Goal: Task Accomplishment & Management: Complete application form

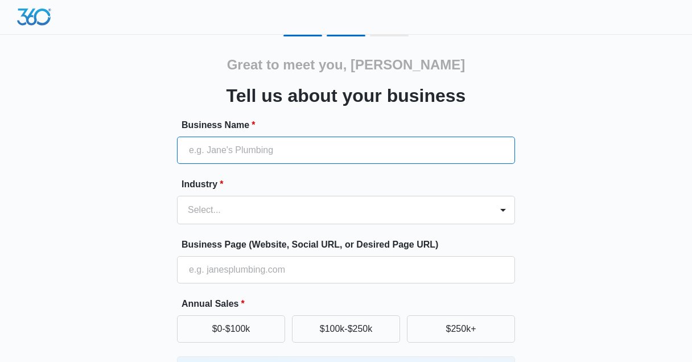
click at [264, 147] on input "Business Name *" at bounding box center [346, 150] width 338 height 27
paste input "[PERSON_NAME] Law Car Accident Lawyers"
type input "[PERSON_NAME] Law Car Accident Lawyers"
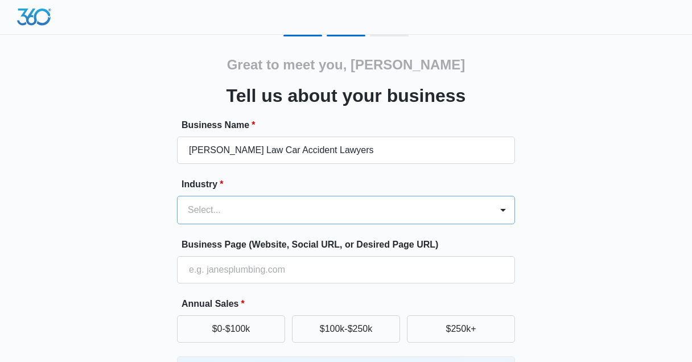
click at [238, 213] on div "Select..." at bounding box center [346, 210] width 338 height 28
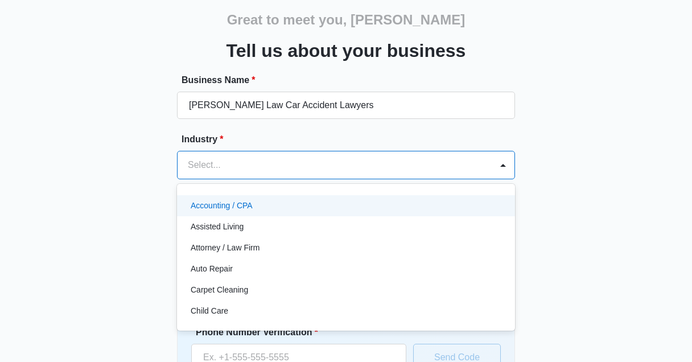
scroll to position [46, 0]
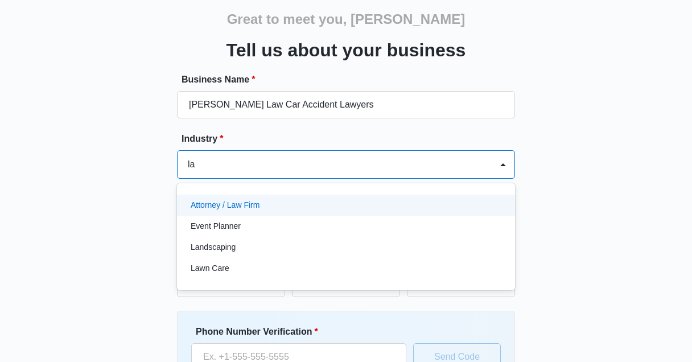
type input "law"
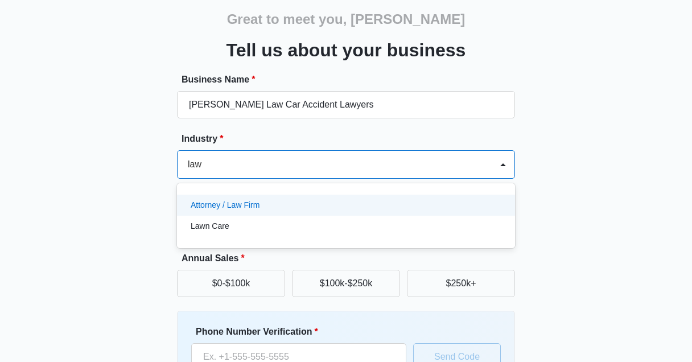
click at [245, 202] on p "Attorney / Law Firm" at bounding box center [225, 205] width 69 height 12
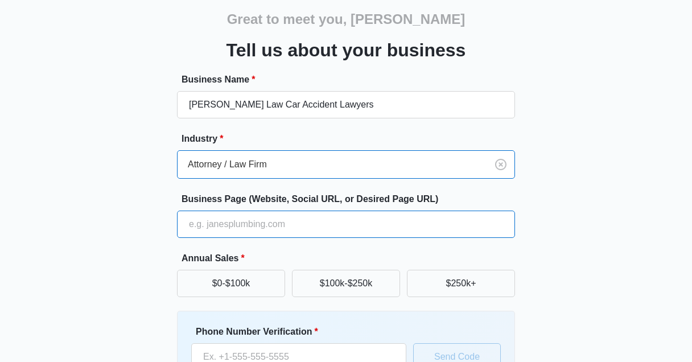
click at [195, 225] on input "Business Page (Website, Social URL, or Desired Page URL)" at bounding box center [346, 224] width 338 height 27
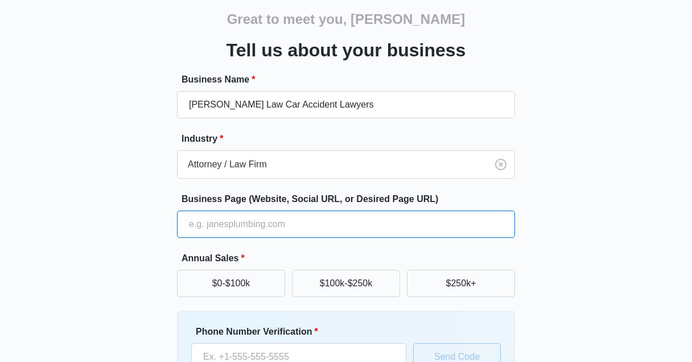
paste input "[URL][DOMAIN_NAME]"
type input "[URL][DOMAIN_NAME]"
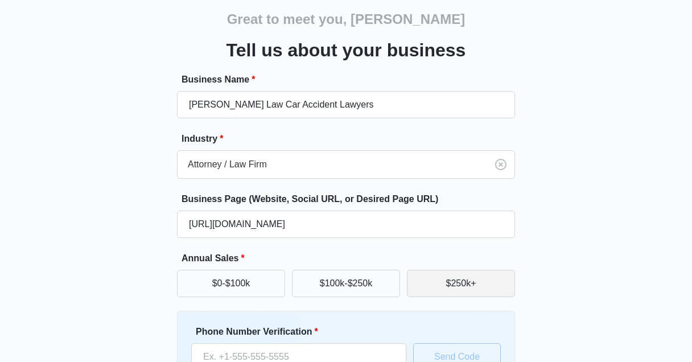
click at [468, 286] on button "$250k+" at bounding box center [461, 283] width 108 height 27
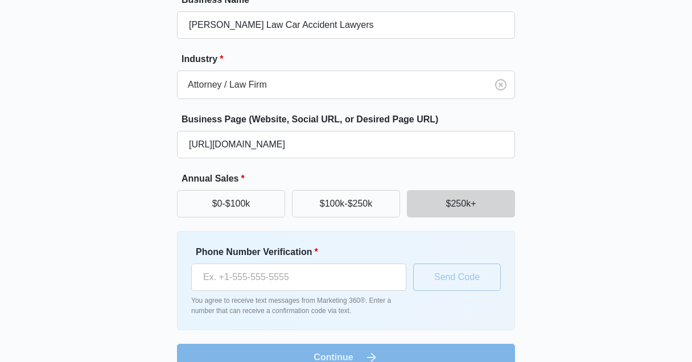
scroll to position [146, 0]
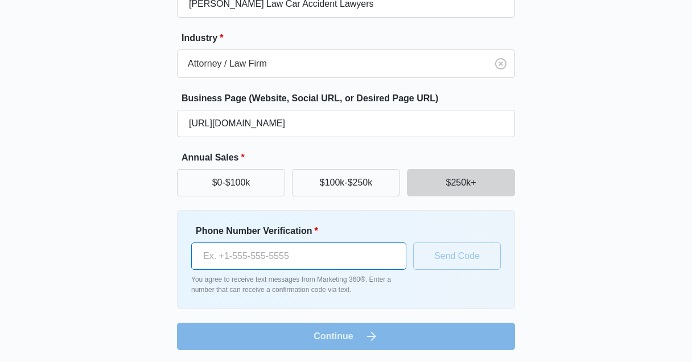
click at [262, 263] on input "Phone Number Verification *" at bounding box center [298, 256] width 215 height 27
paste input "[PHONE_NUMBER]"
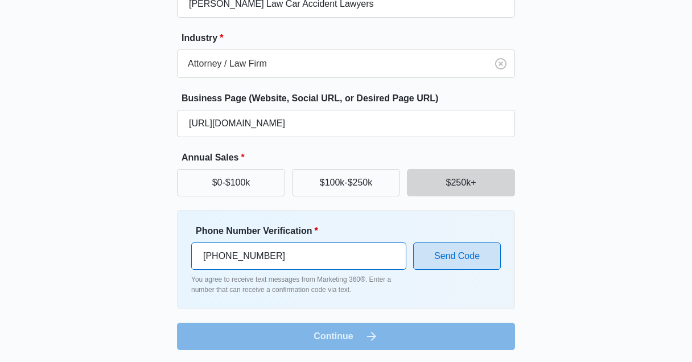
type input "[PHONE_NUMBER]"
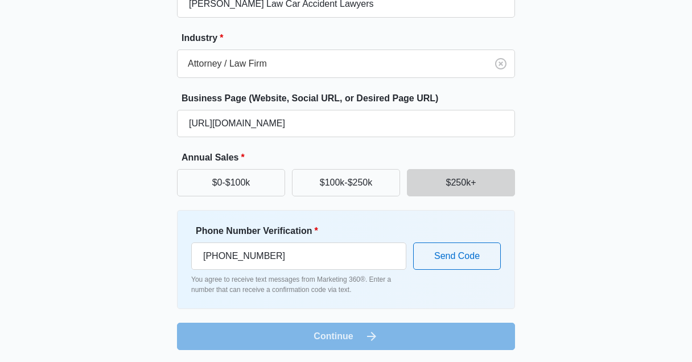
click at [409, 324] on form "Business Name * [PERSON_NAME] Law Car Accident Lawyers Industry * Attorney / La…" at bounding box center [346, 161] width 338 height 378
click at [473, 259] on button "Send Code" at bounding box center [457, 256] width 88 height 27
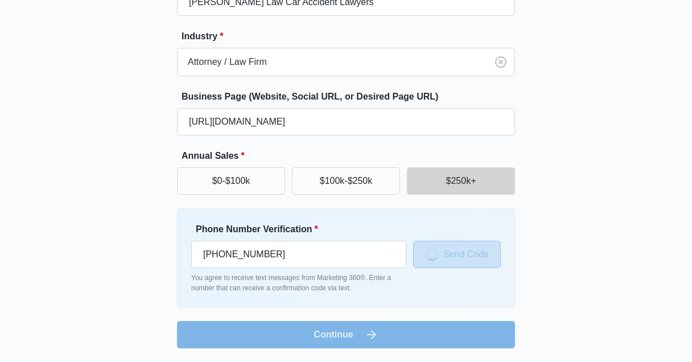
scroll to position [149, 0]
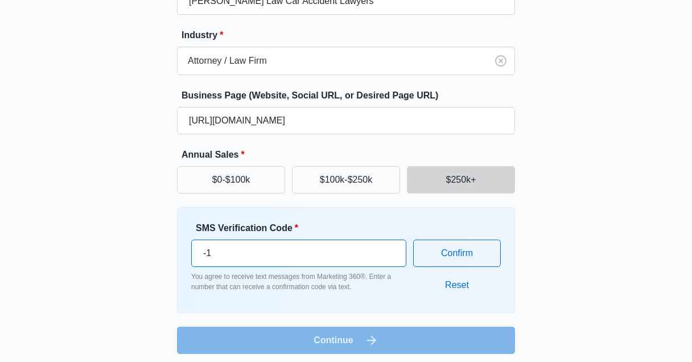
click at [392, 253] on input "-1" at bounding box center [298, 253] width 215 height 27
click at [385, 247] on input "-1" at bounding box center [298, 253] width 215 height 27
click at [385, 245] on input "-1" at bounding box center [298, 253] width 215 height 27
type input "0"
click at [389, 246] on input "0" at bounding box center [298, 253] width 215 height 27
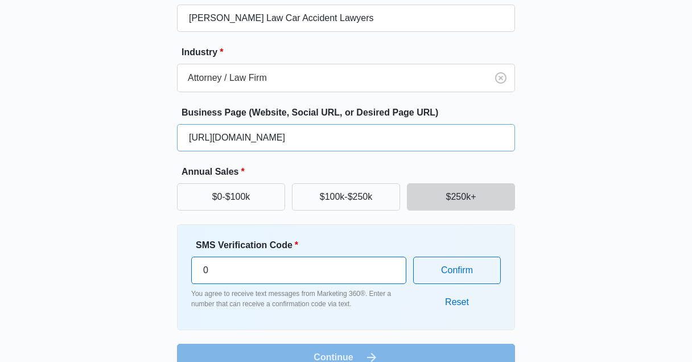
scroll to position [155, 0]
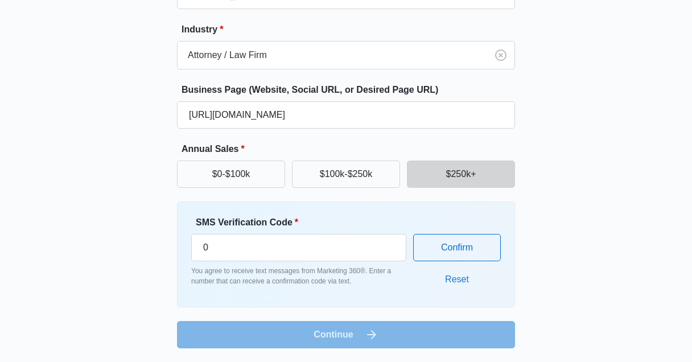
click at [451, 285] on button "Reset" at bounding box center [457, 279] width 47 height 27
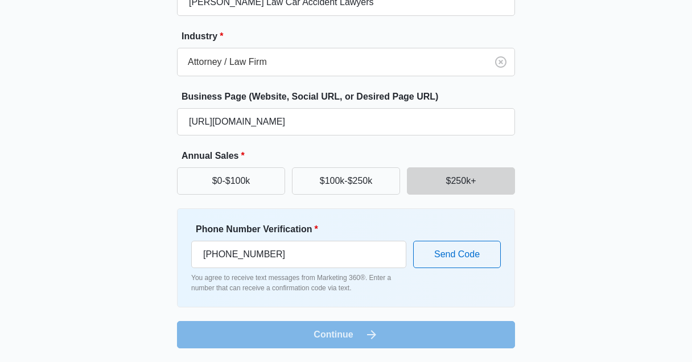
scroll to position [148, 0]
click at [461, 259] on button "Send Code" at bounding box center [457, 254] width 88 height 27
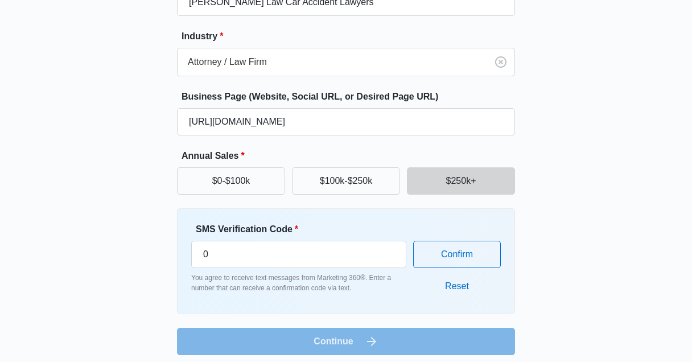
scroll to position [155, 0]
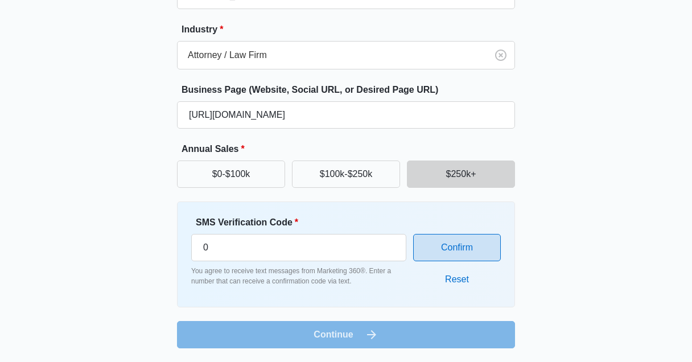
click at [449, 250] on button "Confirm" at bounding box center [457, 247] width 88 height 27
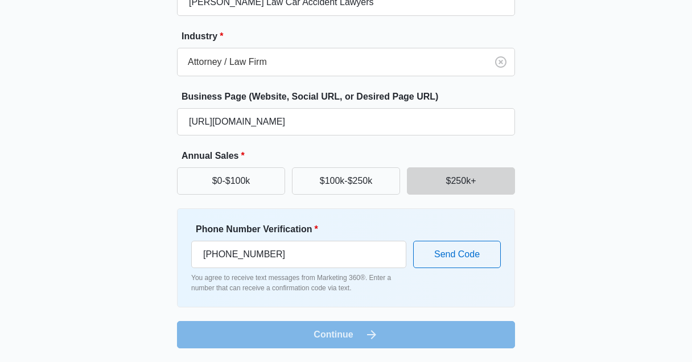
scroll to position [148, 0]
click at [421, 262] on button "Send Code" at bounding box center [457, 254] width 88 height 27
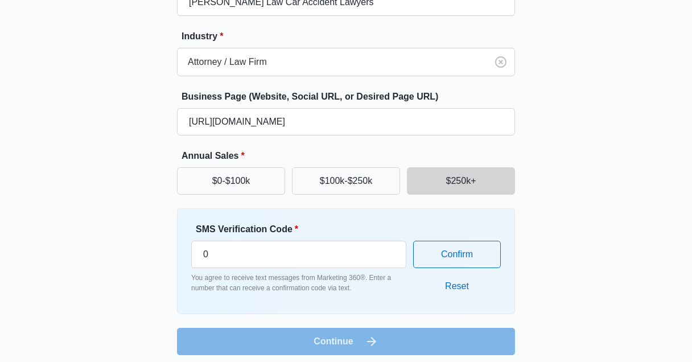
click at [216, 255] on input "0" at bounding box center [298, 254] width 215 height 27
click at [455, 253] on button "Confirm" at bounding box center [457, 254] width 88 height 27
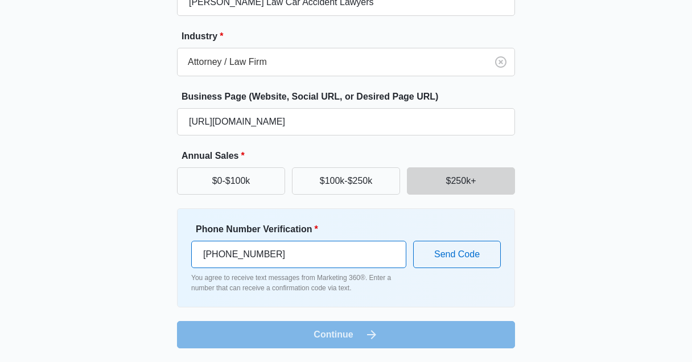
click at [211, 256] on input "[PHONE_NUMBER]" at bounding box center [298, 254] width 215 height 27
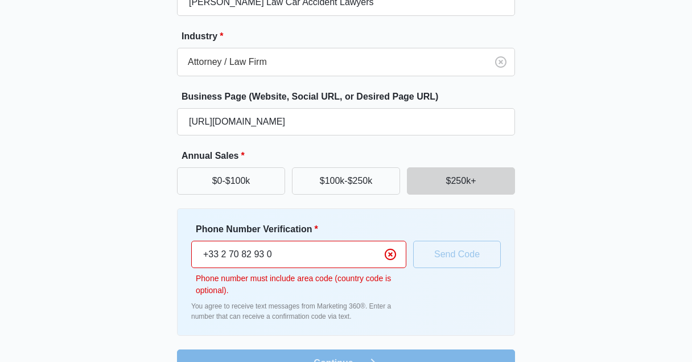
click at [207, 259] on input "+33 2 70 82 93 0" at bounding box center [298, 254] width 215 height 27
click at [217, 256] on input "[PHONE_NUMBER]" at bounding box center [298, 254] width 215 height 27
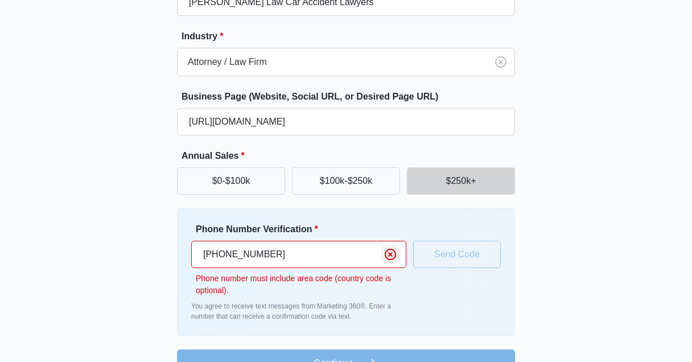
type input "[PHONE_NUMBER]"
click at [395, 255] on icon "Clear" at bounding box center [391, 255] width 14 height 14
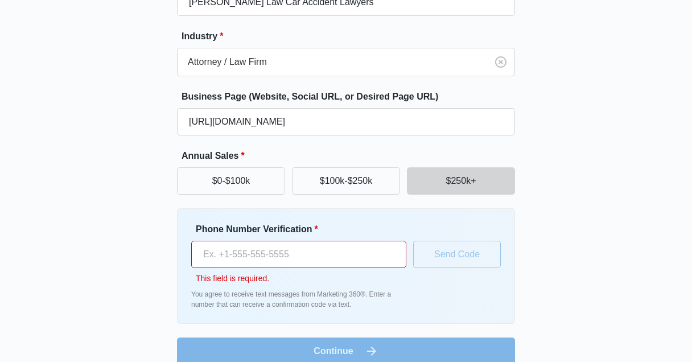
click at [266, 291] on p "You agree to receive text messages from Marketing 360®. Enter a number that can…" at bounding box center [298, 299] width 215 height 21
click at [295, 257] on input "Phone Number Verification *" at bounding box center [298, 254] width 215 height 27
paste input "[PHONE_NUMBER]"
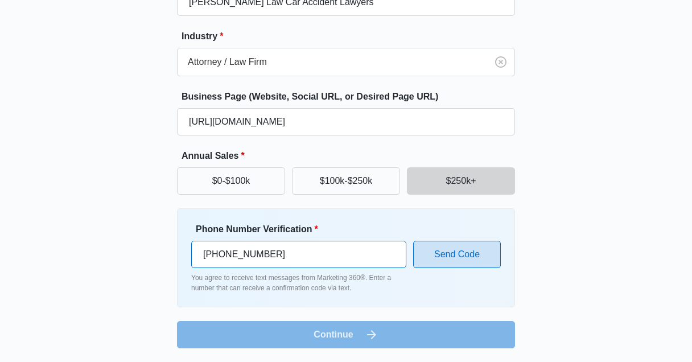
type input "[PHONE_NUMBER]"
click at [462, 260] on button "Send Code" at bounding box center [457, 254] width 88 height 27
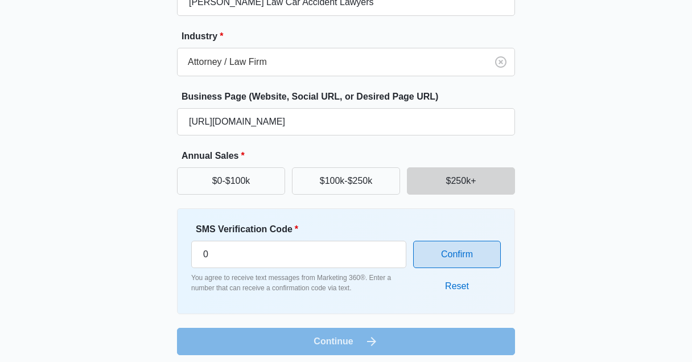
click at [444, 257] on button "Confirm" at bounding box center [457, 254] width 88 height 27
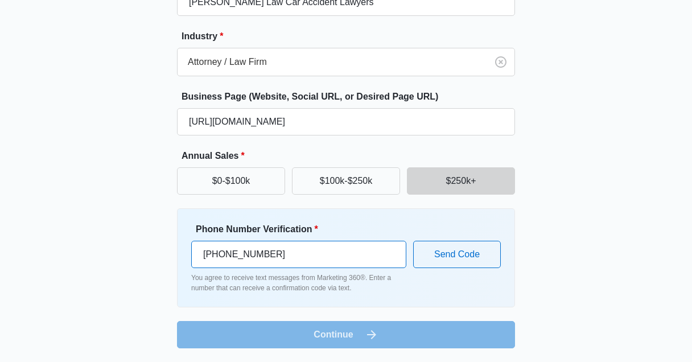
click at [262, 255] on input "[PHONE_NUMBER]" at bounding box center [298, 254] width 215 height 27
paste input "(332) 708-"
type input "[PHONE_NUMBER]"
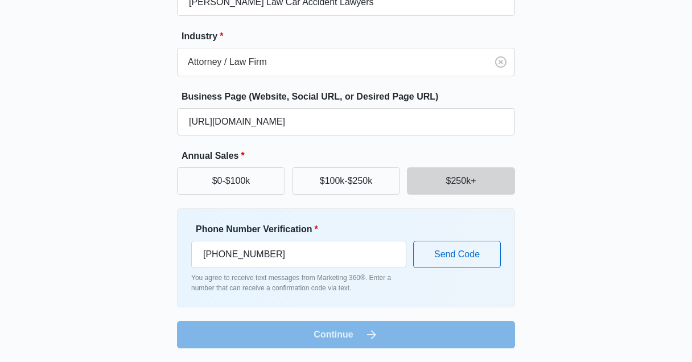
click at [362, 277] on p "You agree to receive text messages from Marketing 360®. Enter a number that can…" at bounding box center [298, 283] width 215 height 21
click at [439, 260] on button "Send Code" at bounding box center [457, 254] width 88 height 27
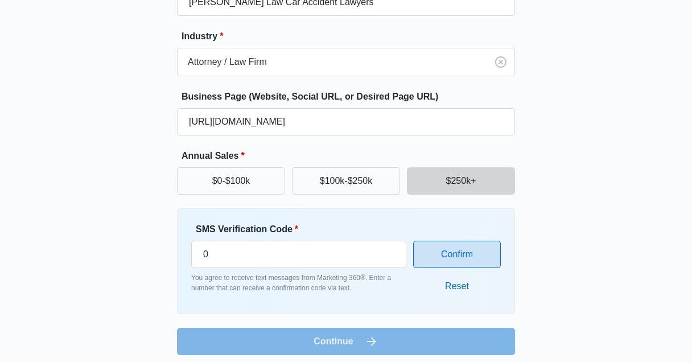
click at [446, 259] on button "Confirm" at bounding box center [457, 254] width 88 height 27
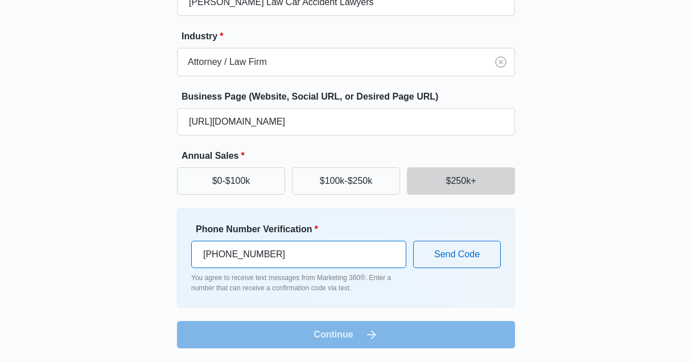
drag, startPoint x: 283, startPoint y: 249, endPoint x: 215, endPoint y: 252, distance: 67.8
click at [215, 252] on input "[PHONE_NUMBER]" at bounding box center [298, 254] width 215 height 27
click at [199, 221] on div "Phone Number Verification * [PHONE_NUMBER] You agree to receive text messages f…" at bounding box center [346, 257] width 338 height 99
click at [240, 251] on input "[PHONE_NUMBER]" at bounding box center [298, 254] width 215 height 27
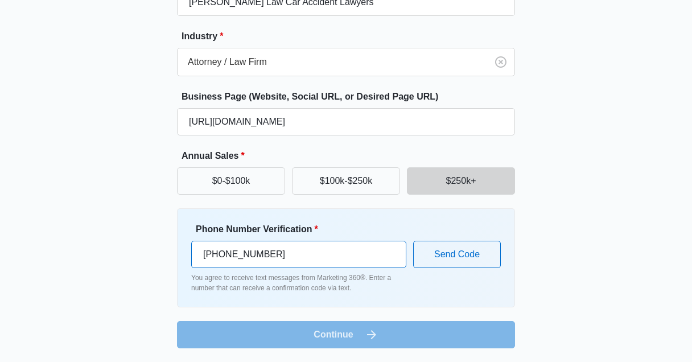
click at [240, 251] on input "[PHONE_NUMBER]" at bounding box center [298, 254] width 215 height 27
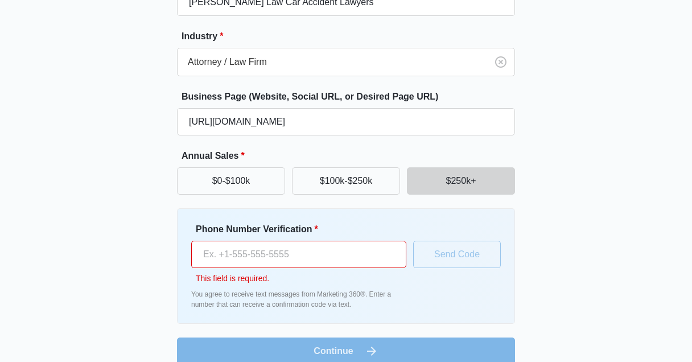
click at [291, 289] on p "You agree to receive text messages from Marketing 360®. Enter a number that can…" at bounding box center [298, 299] width 215 height 21
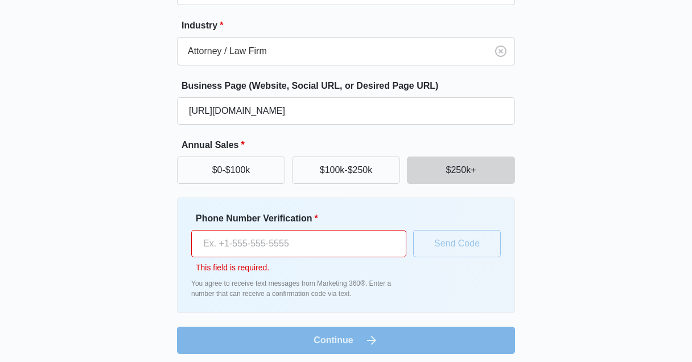
scroll to position [165, 0]
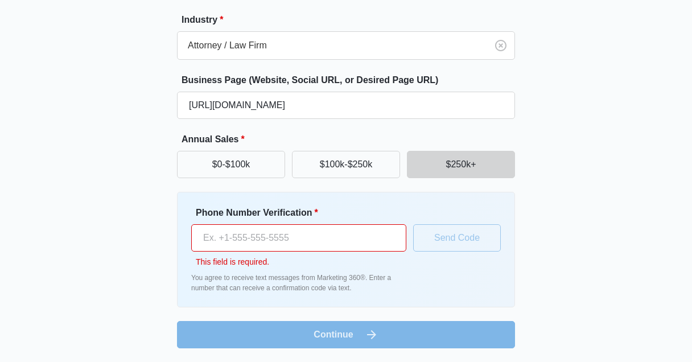
click at [334, 232] on input "Phone Number Verification *" at bounding box center [298, 237] width 215 height 27
click at [347, 275] on p "You agree to receive text messages from Marketing 360®. Enter a number that can…" at bounding box center [298, 283] width 215 height 21
